Goal: Information Seeking & Learning: Find specific page/section

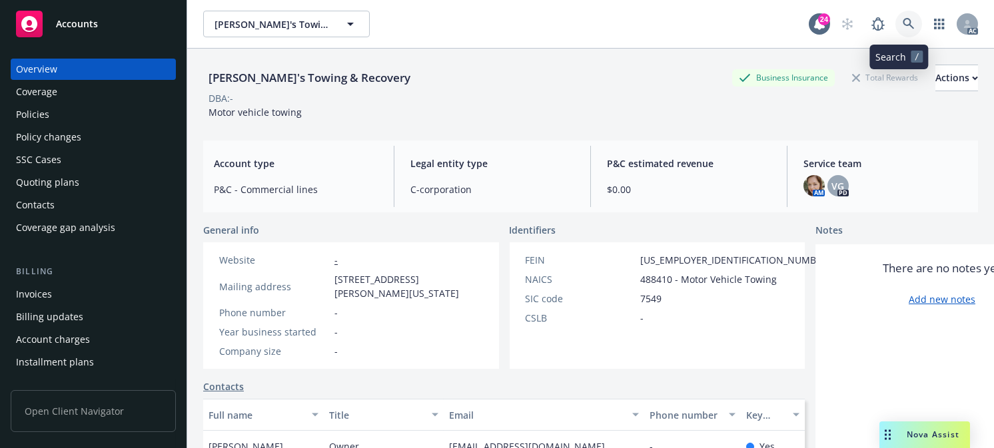
click at [903, 23] on icon at bounding box center [909, 24] width 12 height 12
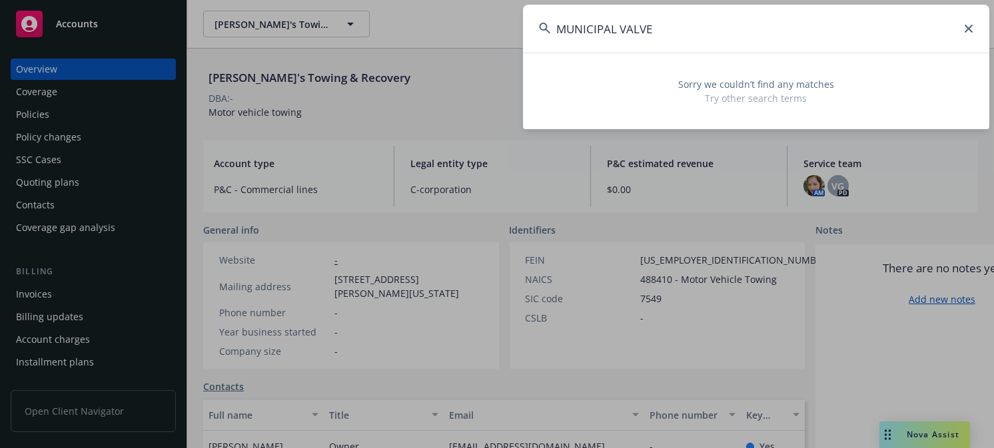
type input "MUNICIPAL VALVE"
drag, startPoint x: 697, startPoint y: 34, endPoint x: 546, endPoint y: 43, distance: 151.5
click at [550, 35] on input "MUNICIPAL VALVE" at bounding box center [756, 29] width 466 height 48
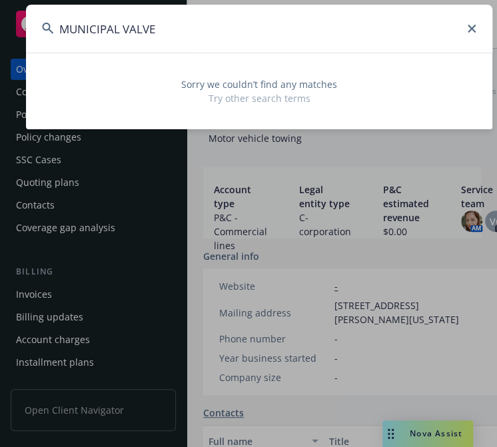
drag, startPoint x: 107, startPoint y: 96, endPoint x: 83, endPoint y: 97, distance: 23.4
click at [105, 93] on span "Try other search terms" at bounding box center [259, 98] width 434 height 14
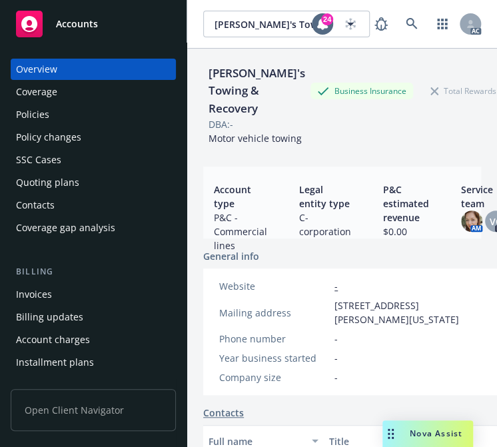
drag, startPoint x: 409, startPoint y: 150, endPoint x: 406, endPoint y: 157, distance: 8.1
